Goal: Information Seeking & Learning: Find specific fact

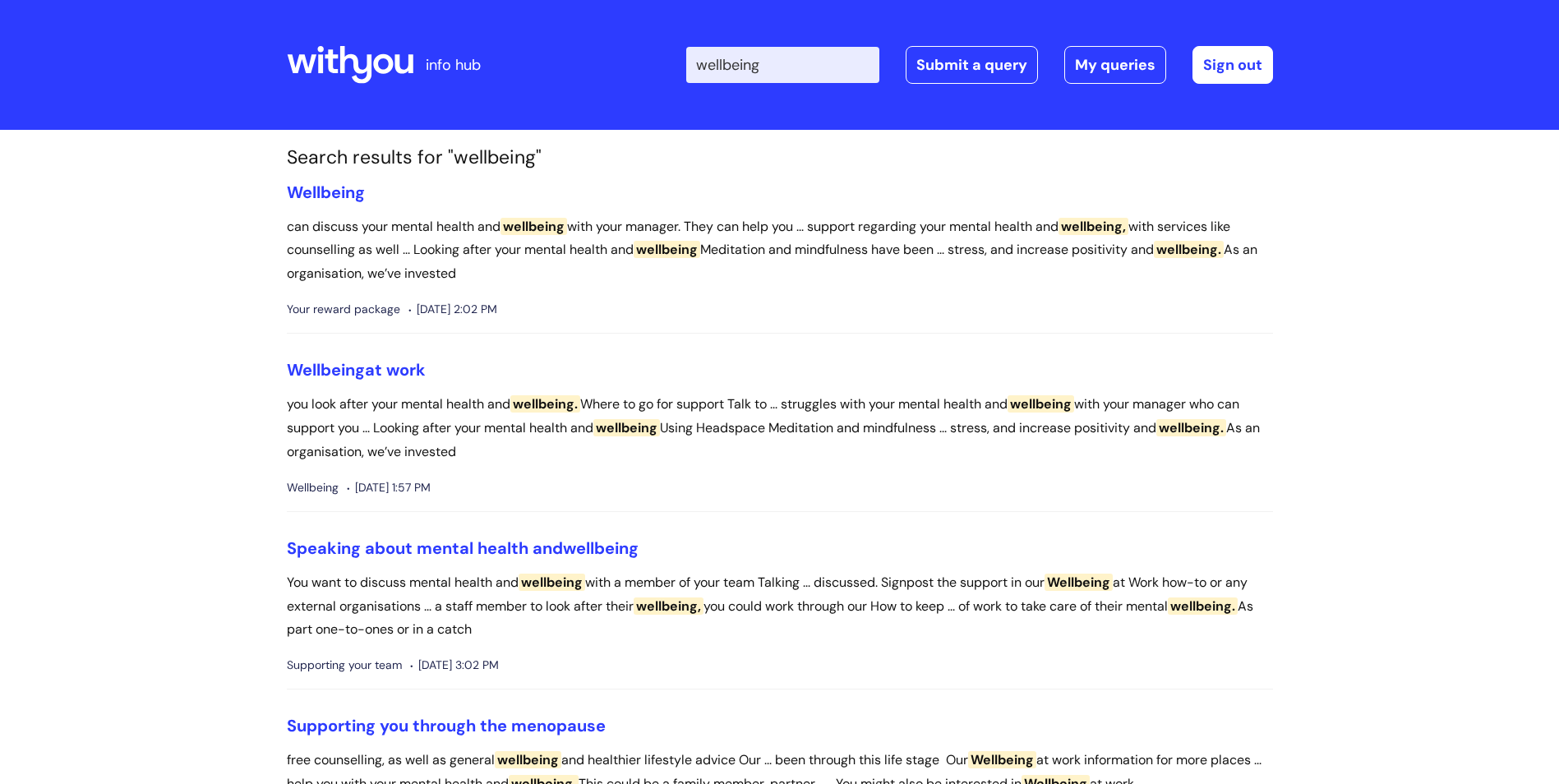
click at [775, 60] on input "wellbeing" at bounding box center [783, 65] width 193 height 36
type input "r"
type input "raf"
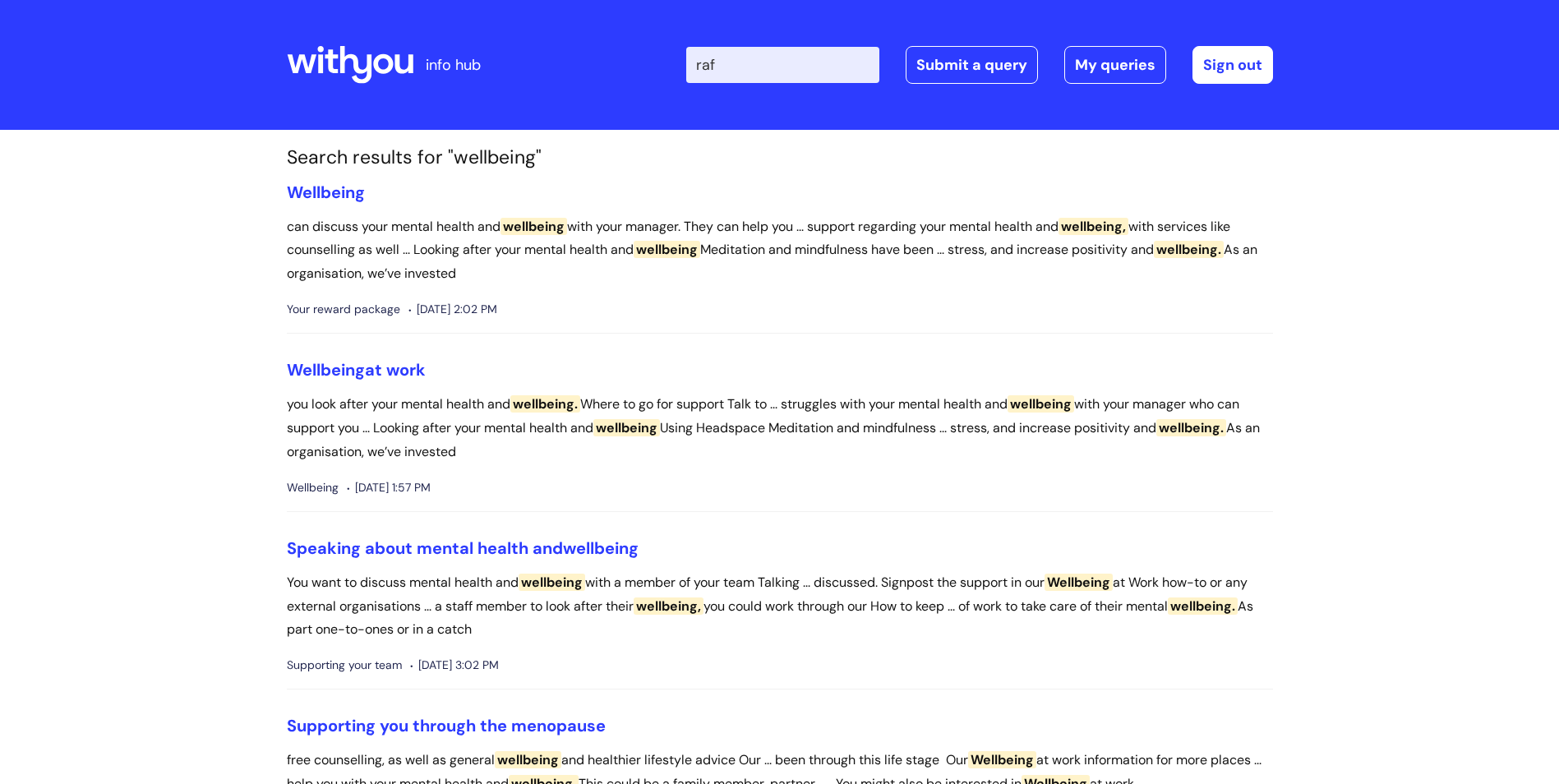
click button "Search" at bounding box center [0, 0] width 0 height 0
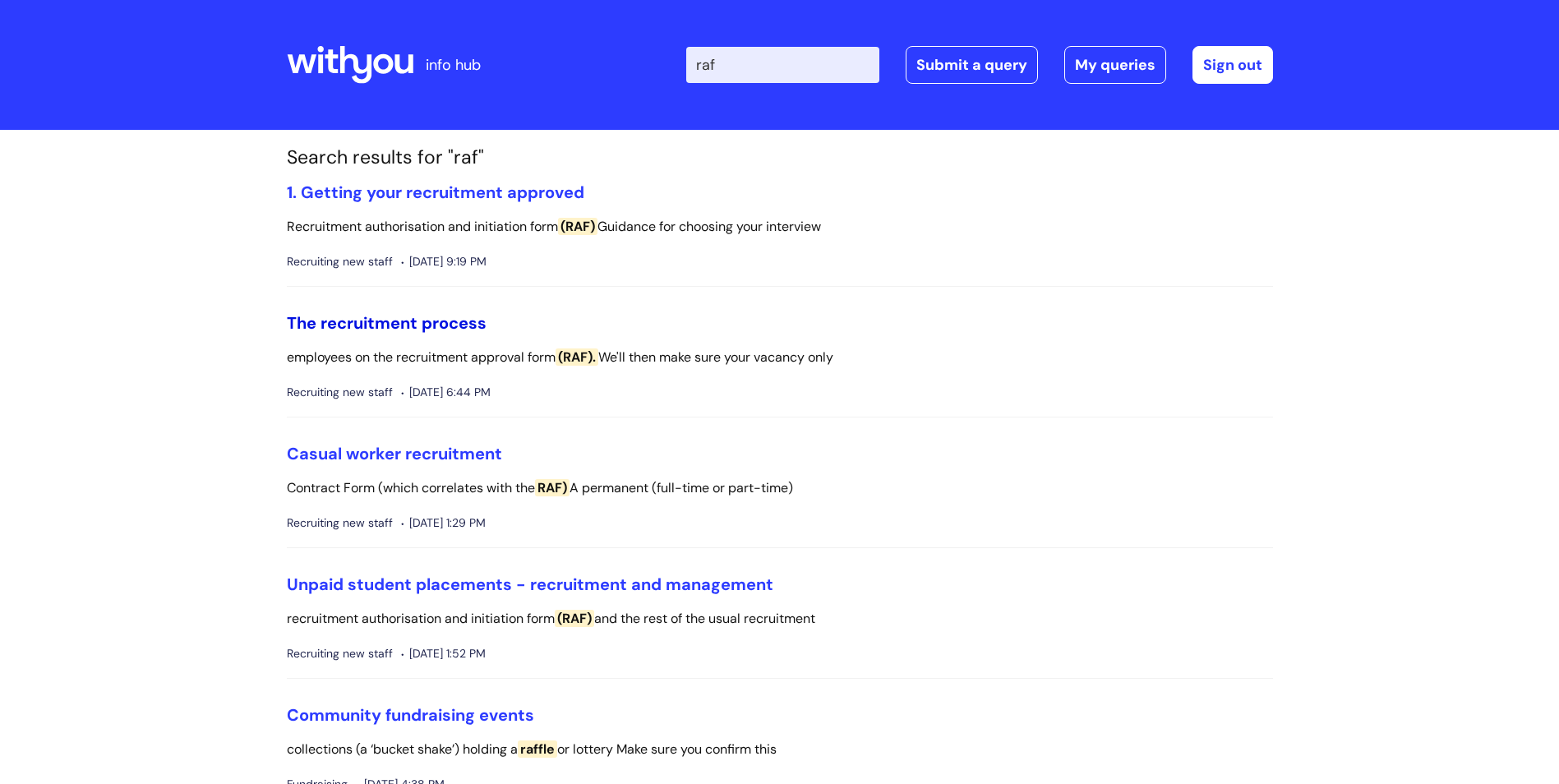
click at [416, 323] on link "The recruitment process" at bounding box center [387, 323] width 200 height 21
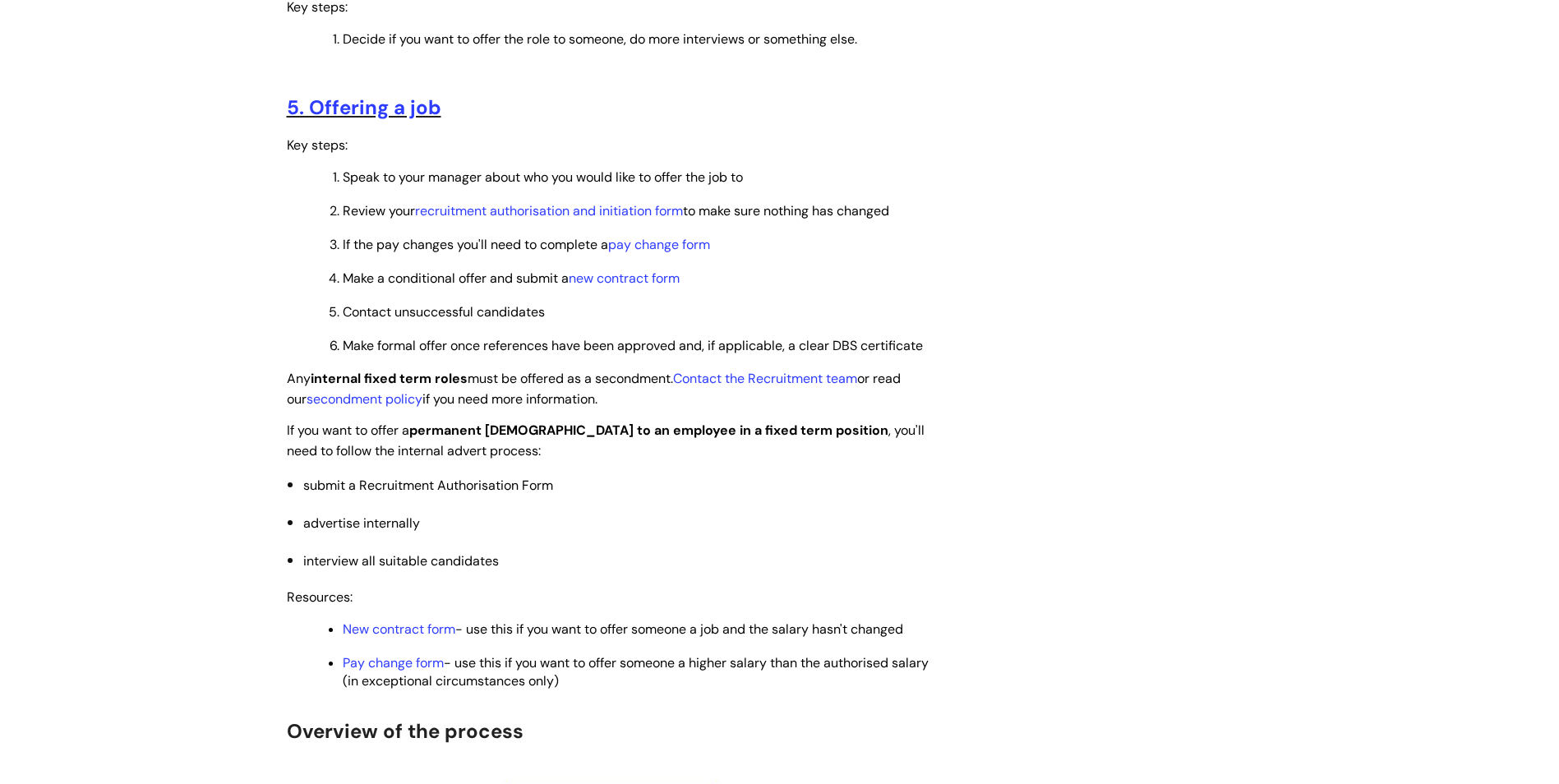
scroll to position [1843, 0]
